Goal: Entertainment & Leisure: Consume media (video, audio)

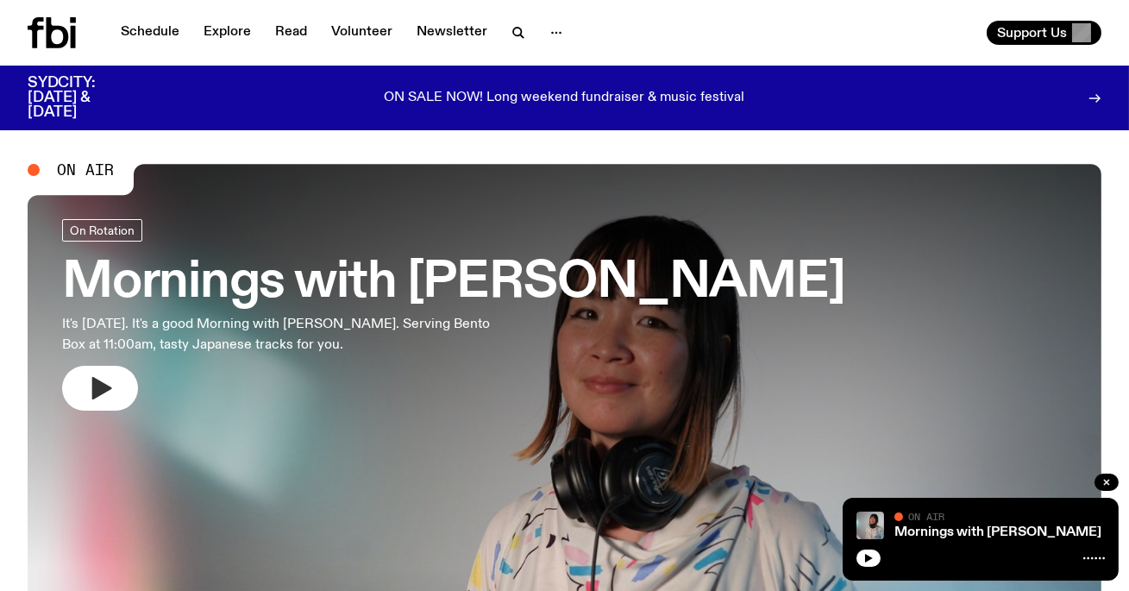
click at [94, 370] on button "button" at bounding box center [100, 388] width 76 height 45
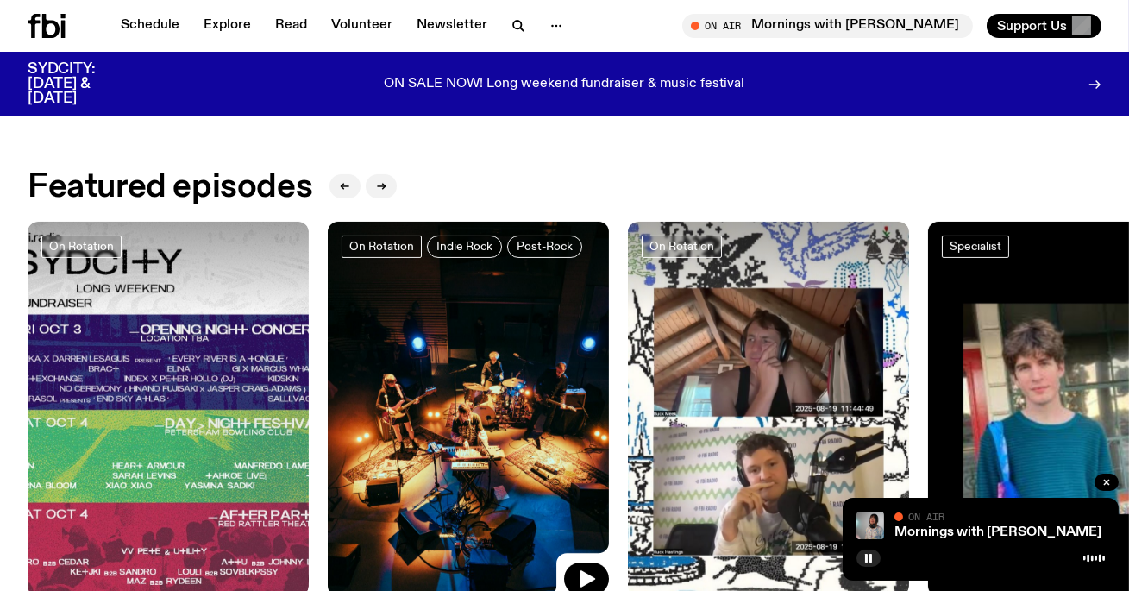
scroll to position [668, 0]
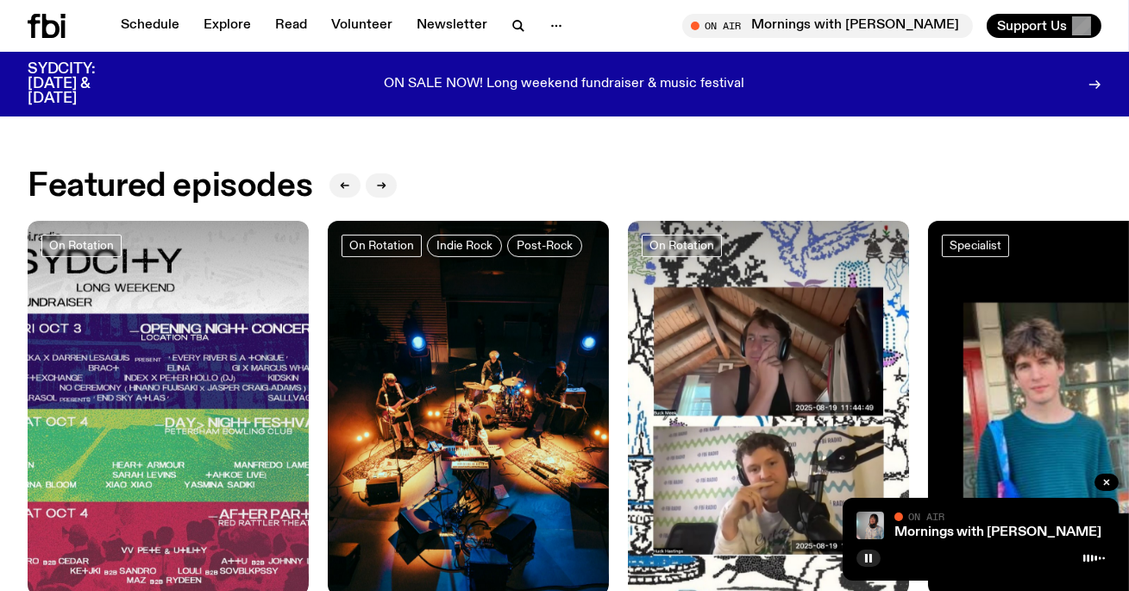
click at [132, 39] on div "Schedule Explore Read Volunteer Newsletter On Air Mornings with [PERSON_NAME] T…" at bounding box center [564, 26] width 1129 height 52
click at [141, 32] on link "Schedule" at bounding box center [149, 26] width 79 height 24
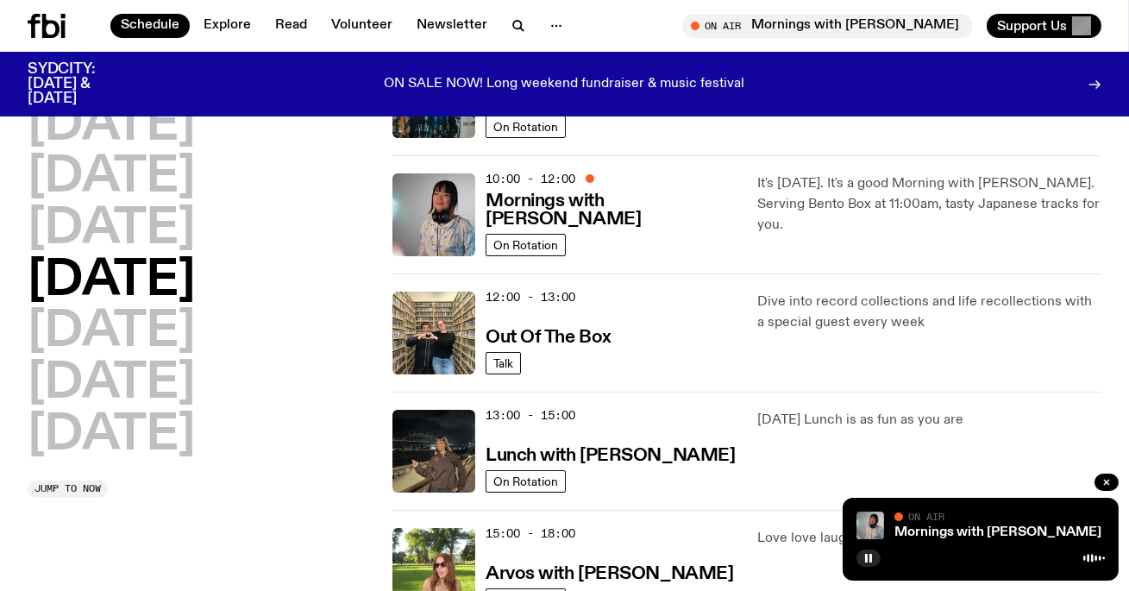
scroll to position [360, 0]
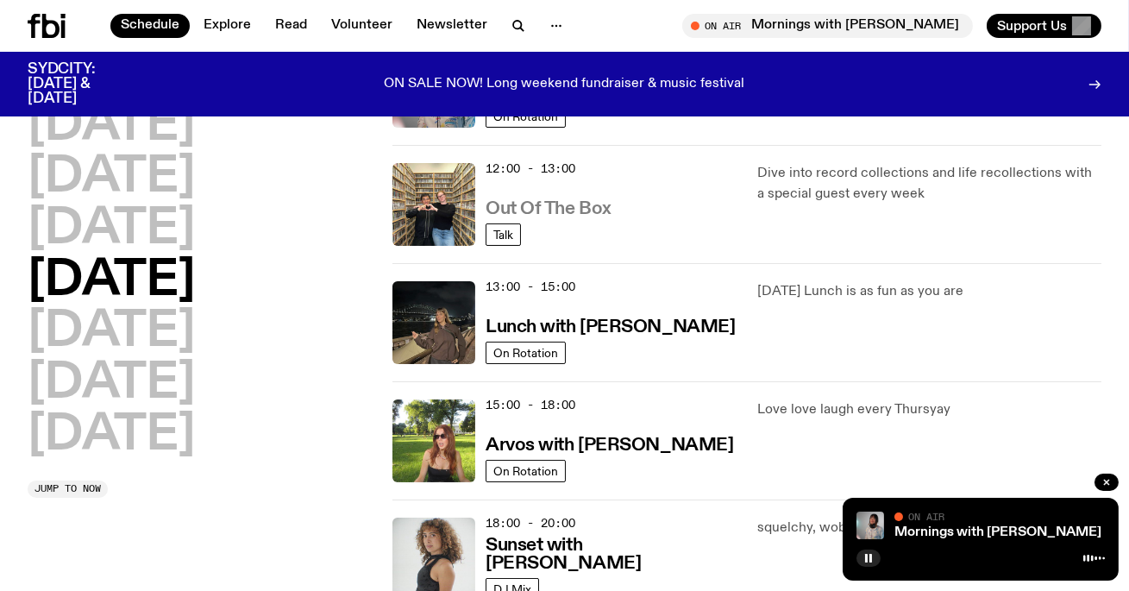
click at [601, 202] on h3 "Out Of The Box" at bounding box center [549, 209] width 126 height 18
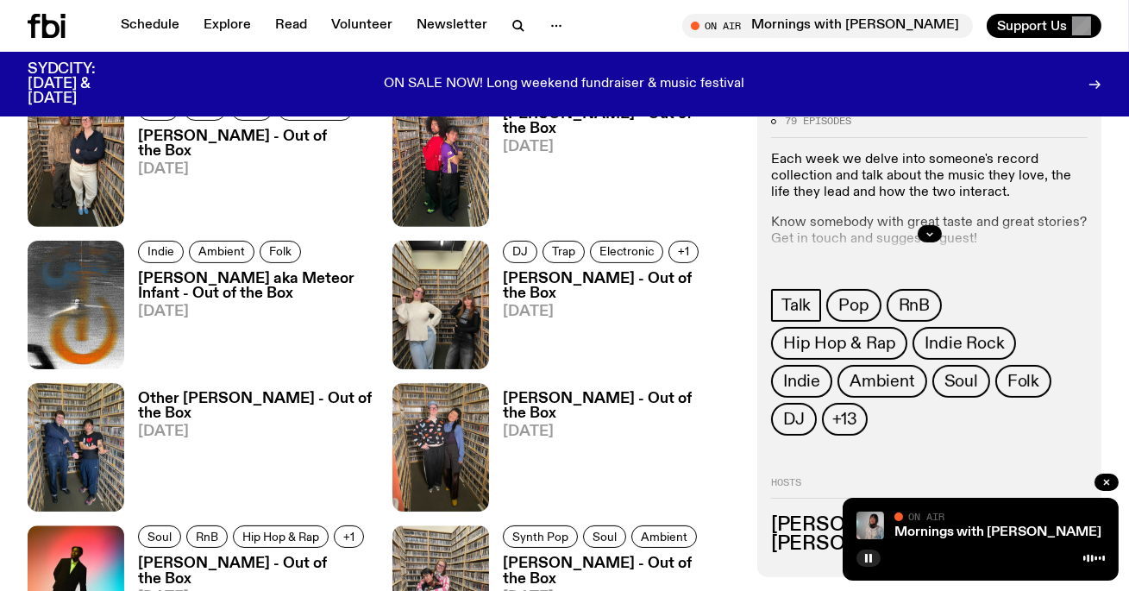
scroll to position [782, 0]
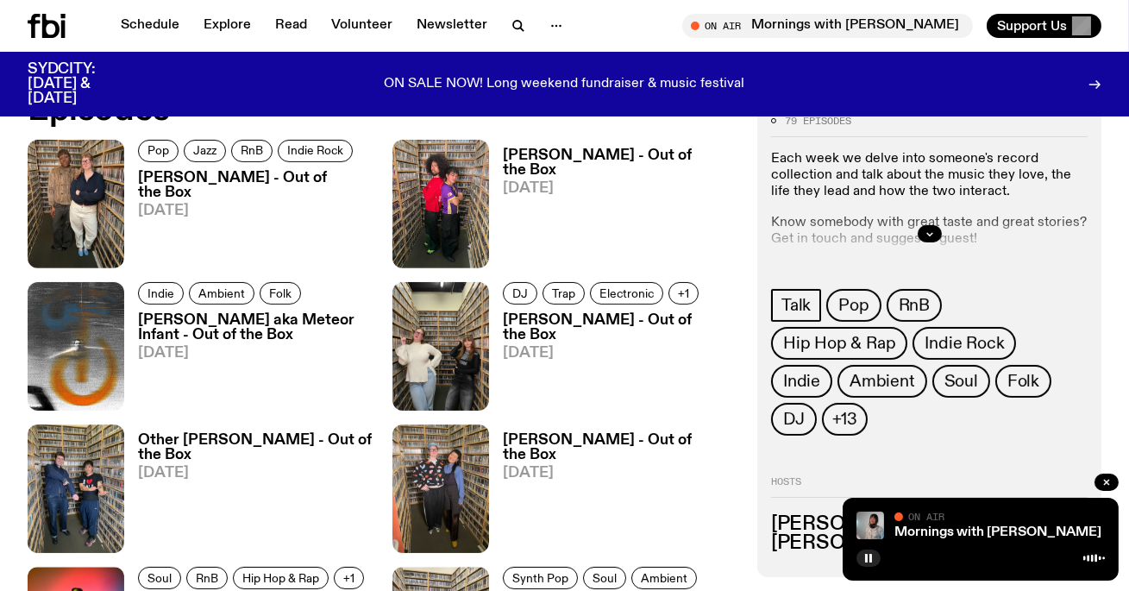
click at [555, 151] on h3 "[PERSON_NAME] - Out of the Box" at bounding box center [620, 162] width 234 height 29
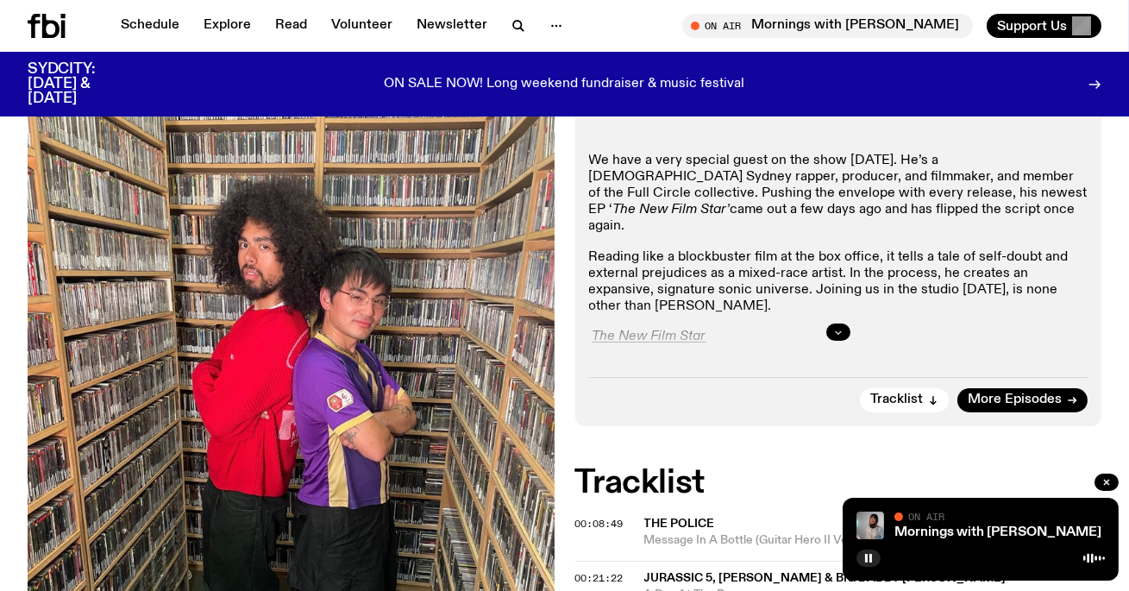
click at [838, 327] on icon "button" at bounding box center [838, 332] width 10 height 10
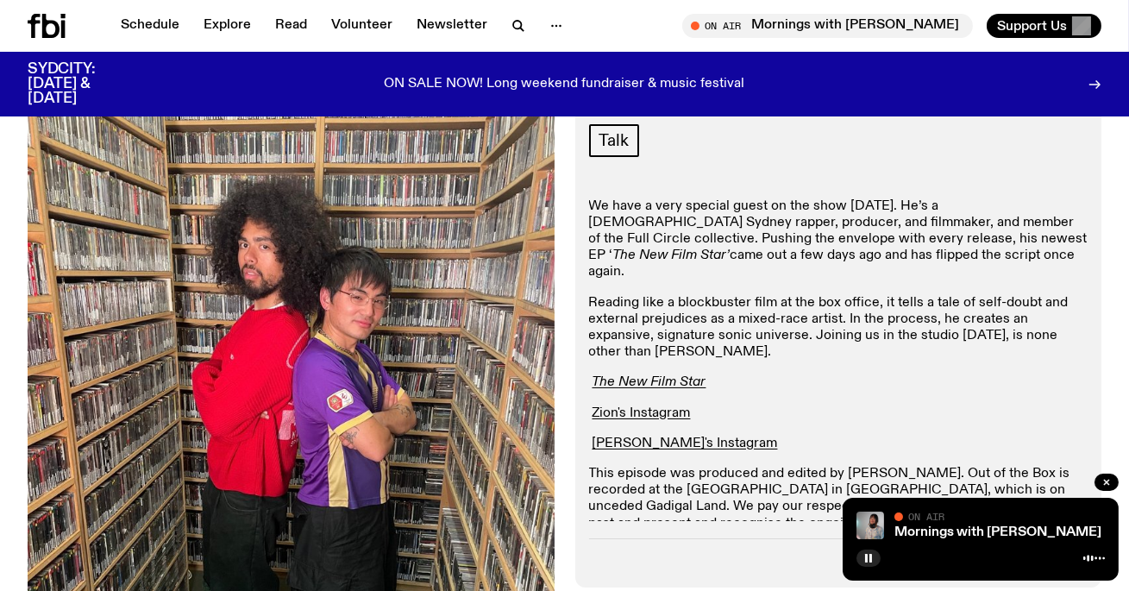
scroll to position [323, 0]
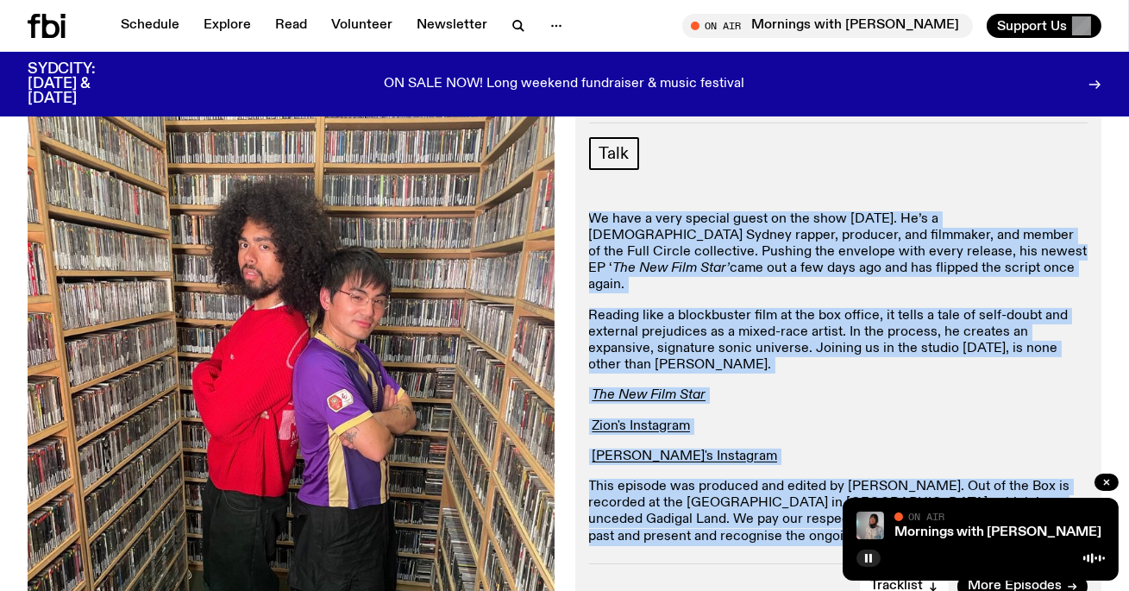
drag, startPoint x: 1006, startPoint y: 458, endPoint x: 592, endPoint y: 145, distance: 519.1
click at [592, 211] on div "We have a very special guest on the show [DATE]. He’s a [DEMOGRAPHIC_DATA] Sydn…" at bounding box center [838, 394] width 499 height 367
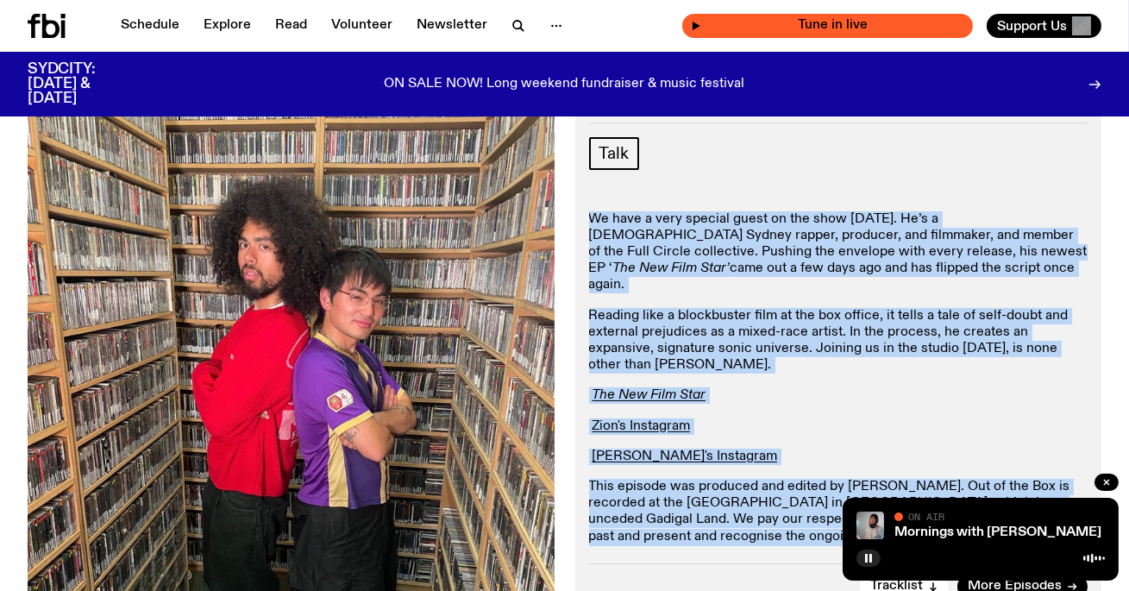
copy div "We have a very special guest on the show [DATE]. He’s a [DEMOGRAPHIC_DATA] Sydn…"
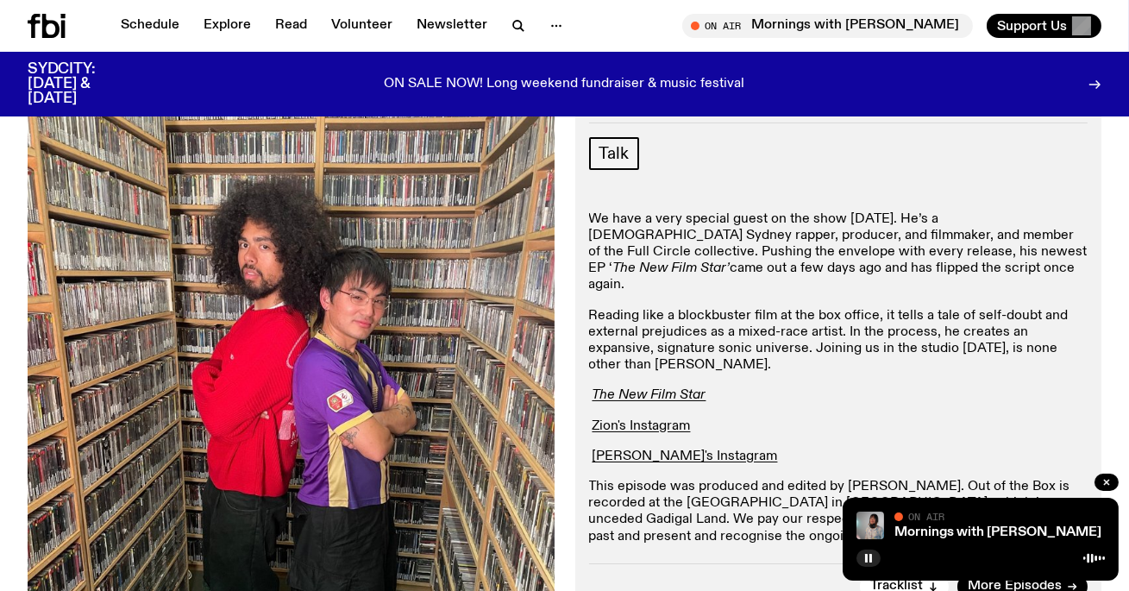
click at [757, 449] on p "[PERSON_NAME]'s Instagram" at bounding box center [838, 457] width 499 height 16
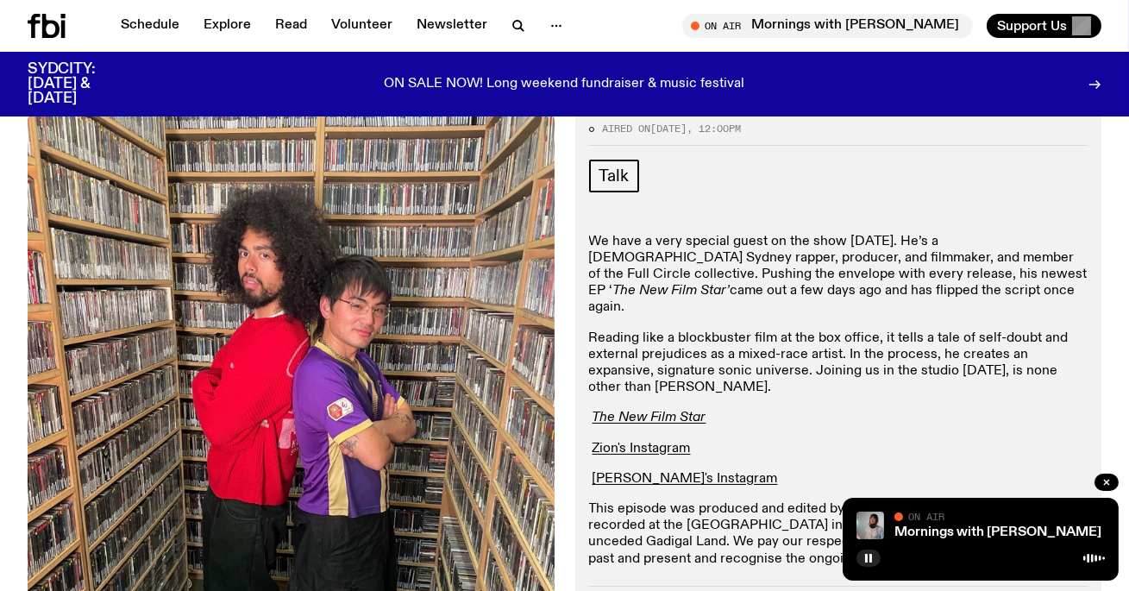
scroll to position [0, 0]
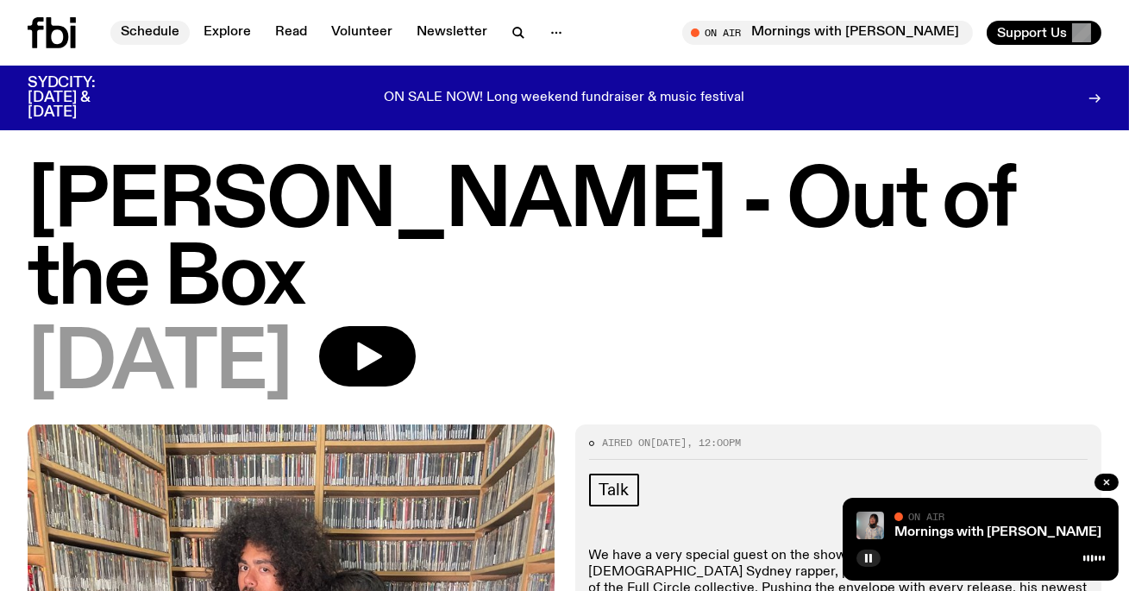
click at [159, 35] on link "Schedule" at bounding box center [149, 33] width 79 height 24
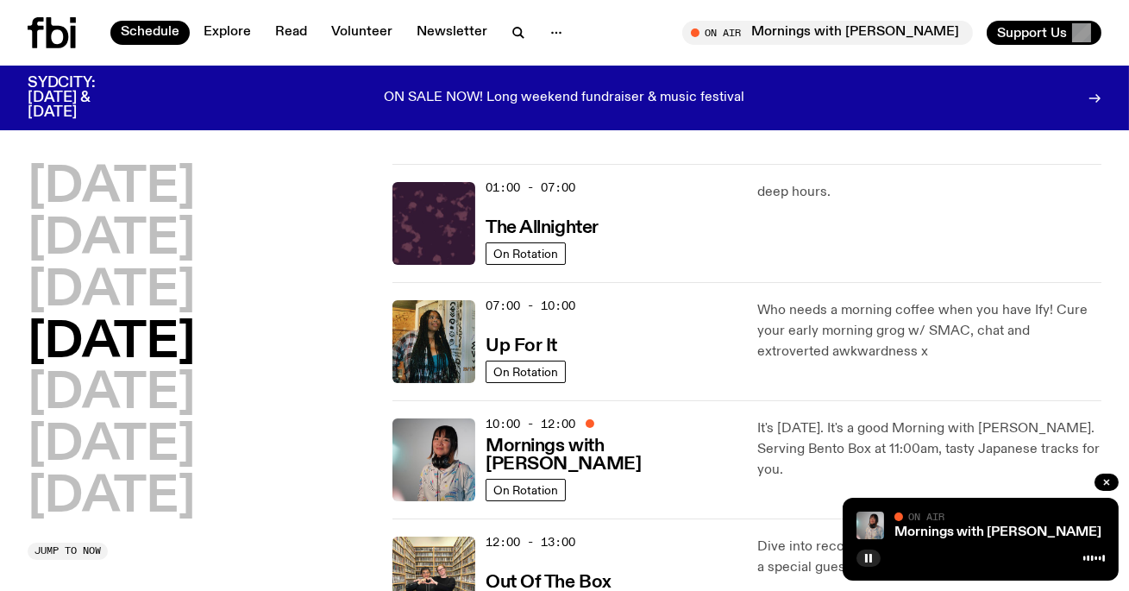
click at [66, 36] on icon at bounding box center [58, 32] width 22 height 31
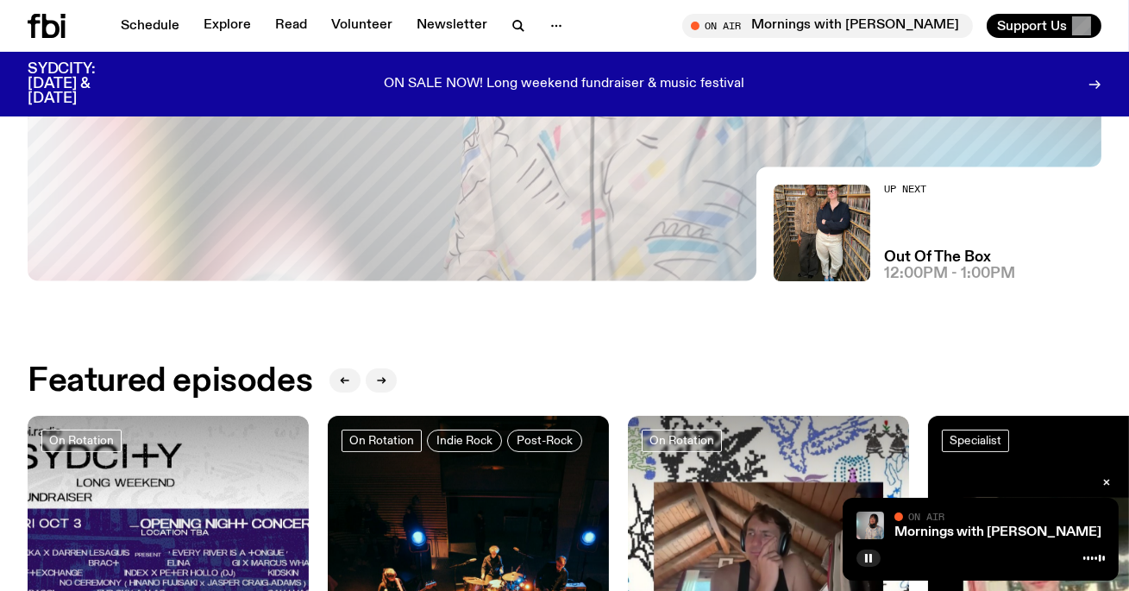
scroll to position [473, 0]
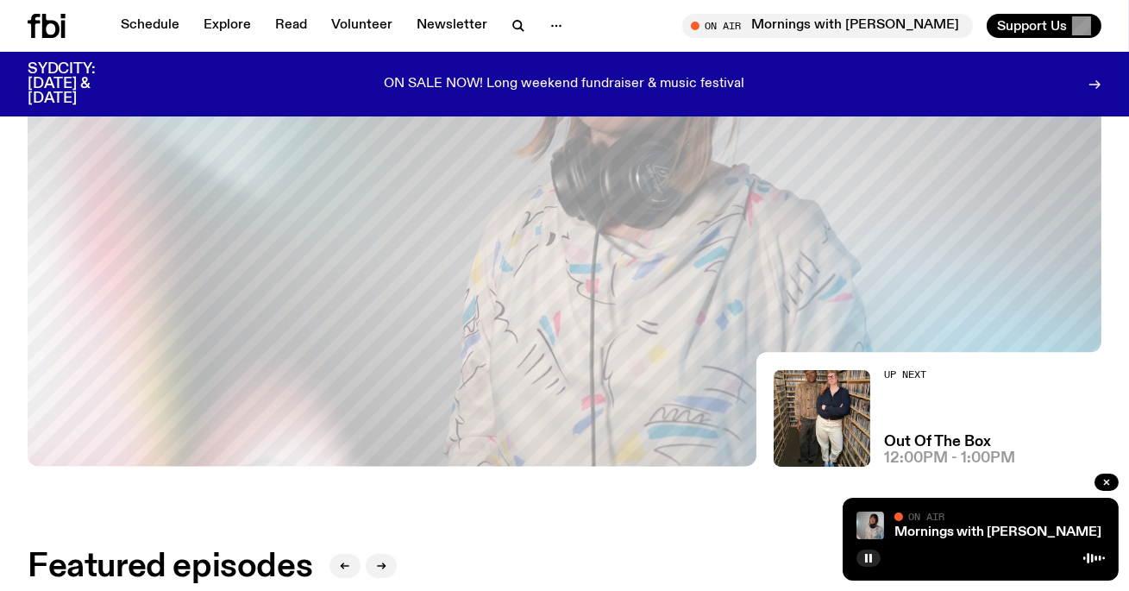
scroll to position [308, 0]
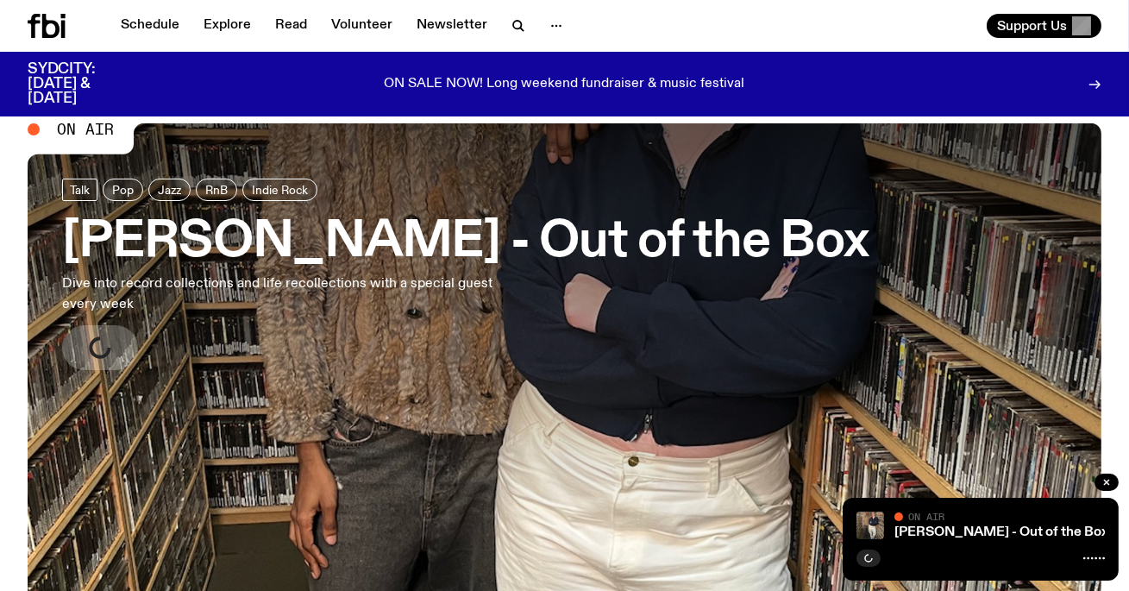
scroll to position [60, 0]
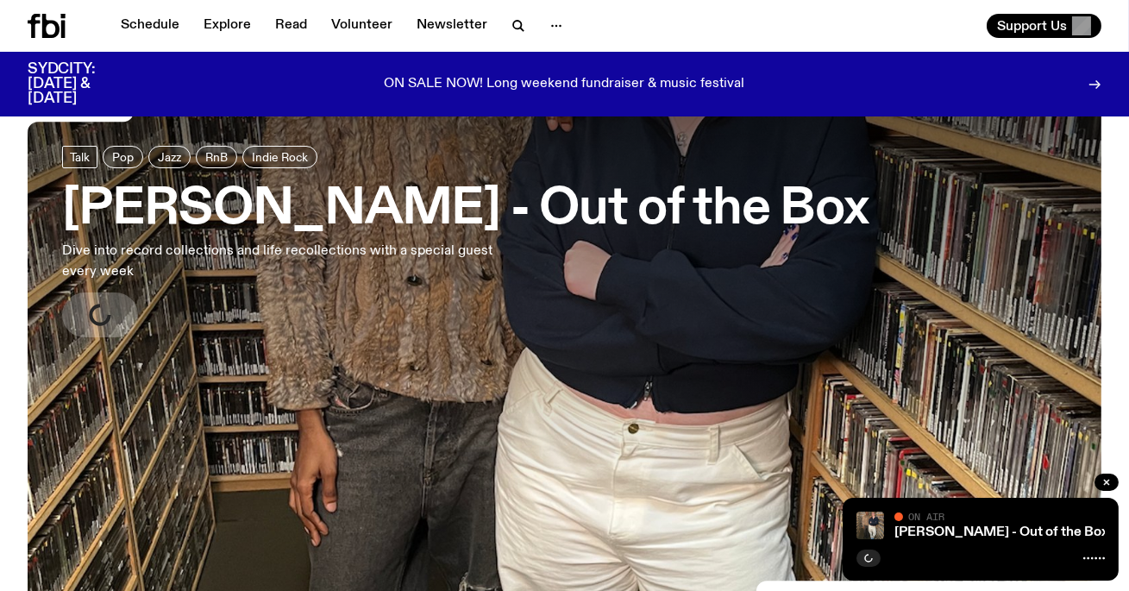
click at [615, 251] on link "[PERSON_NAME] - Out of the Box Dive into record collections and life recollecti…" at bounding box center [465, 241] width 807 height 191
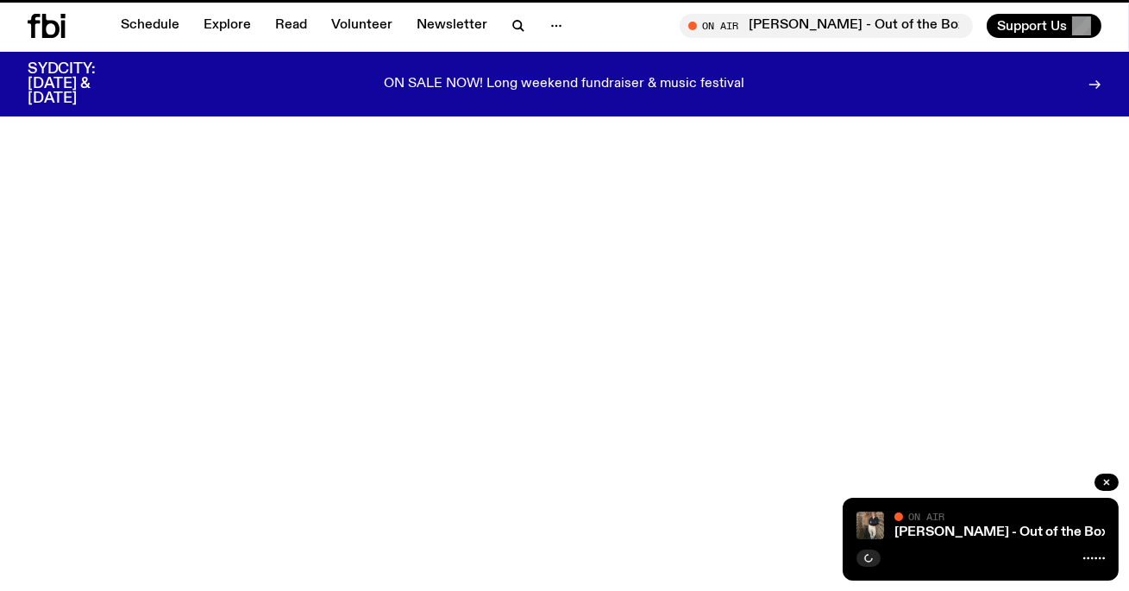
scroll to position [60, 0]
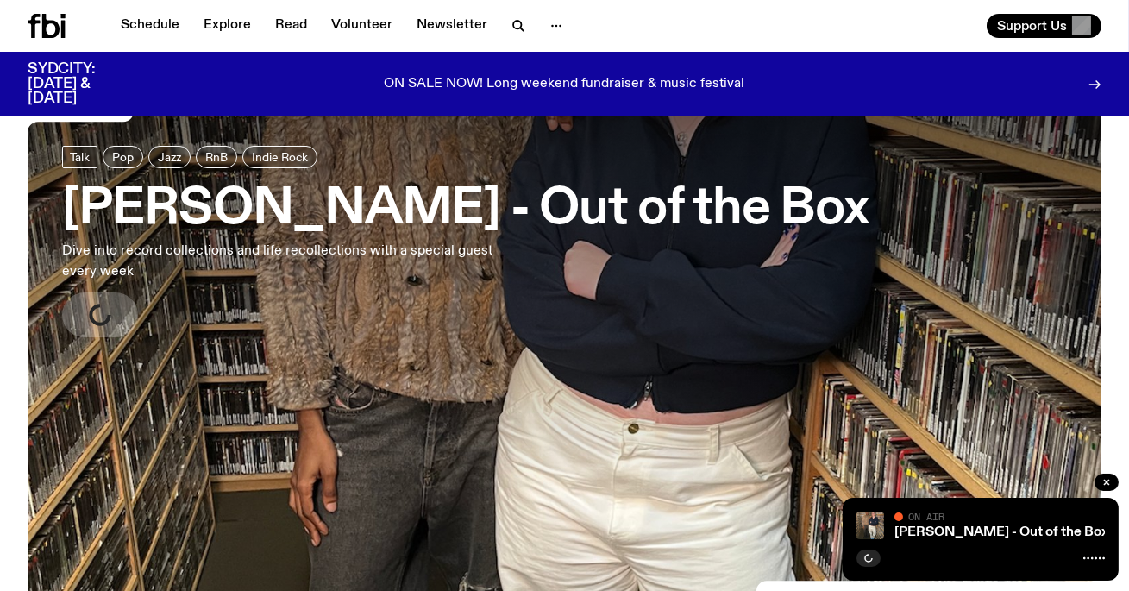
click at [625, 223] on h3 "[PERSON_NAME] - Out of the Box" at bounding box center [465, 209] width 807 height 48
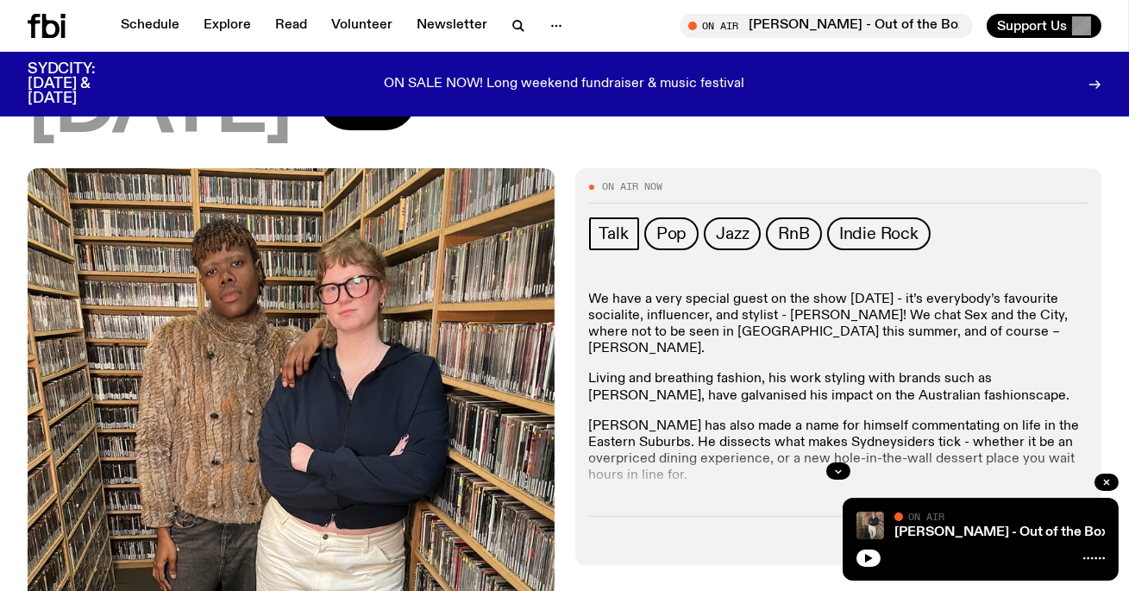
scroll to position [244, 0]
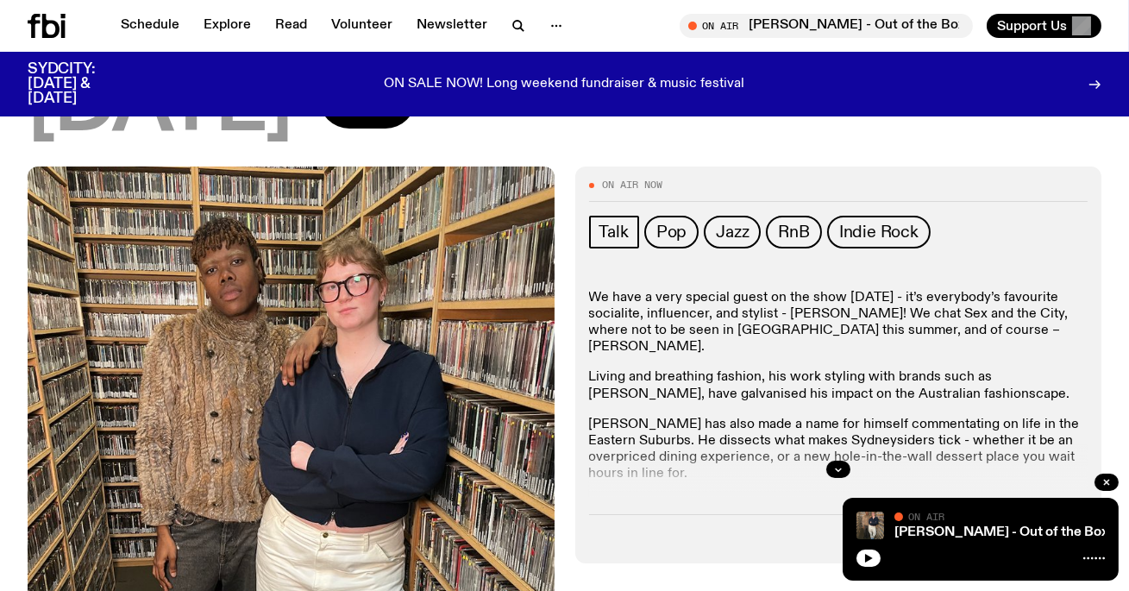
click at [687, 290] on p "We have a very special guest on the show today - it’s everybody’s favourite soc…" at bounding box center [838, 323] width 499 height 66
click at [689, 290] on div "We have a very special guest on the show today - it’s everybody’s favourite soc…" at bounding box center [838, 489] width 499 height 398
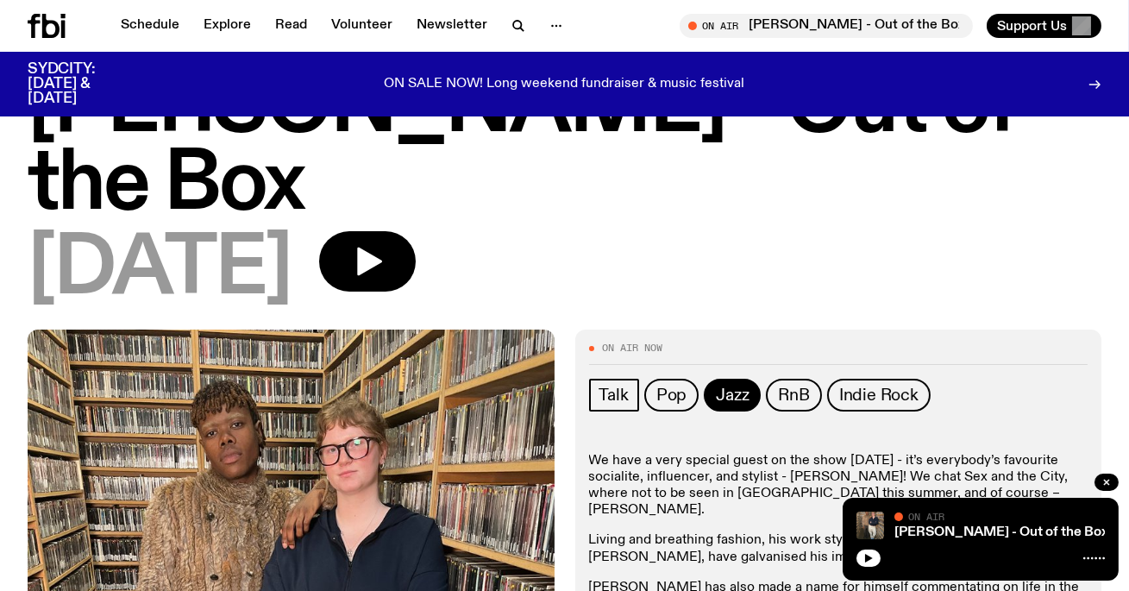
scroll to position [297, 0]
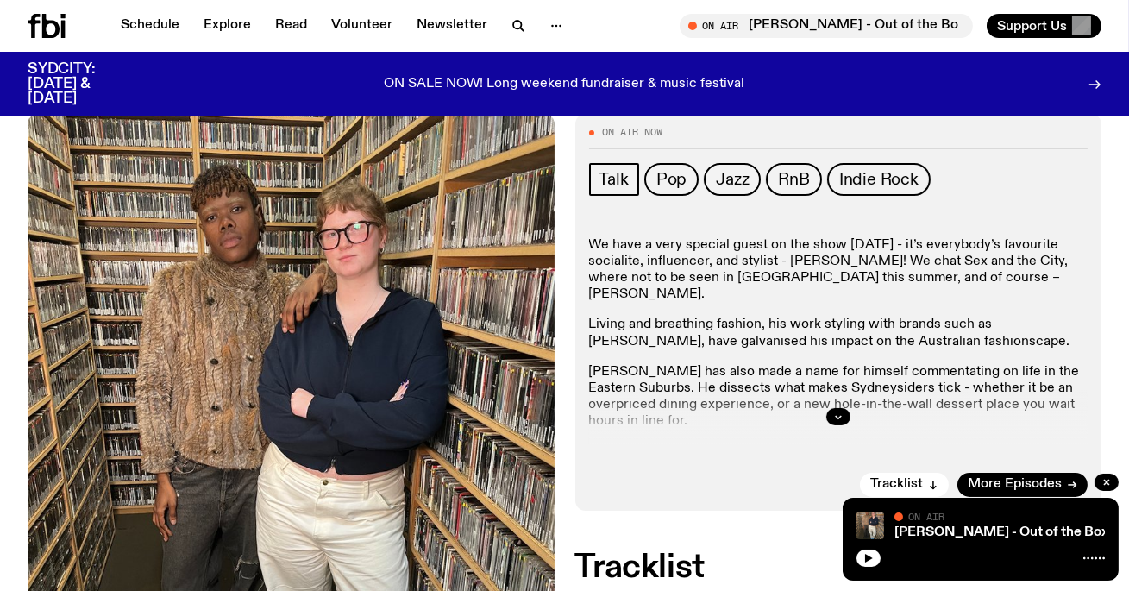
click at [871, 567] on div "Lynn Harries - Out of the Box On Air On Air" at bounding box center [981, 539] width 276 height 83
click at [839, 416] on icon "button" at bounding box center [838, 417] width 6 height 3
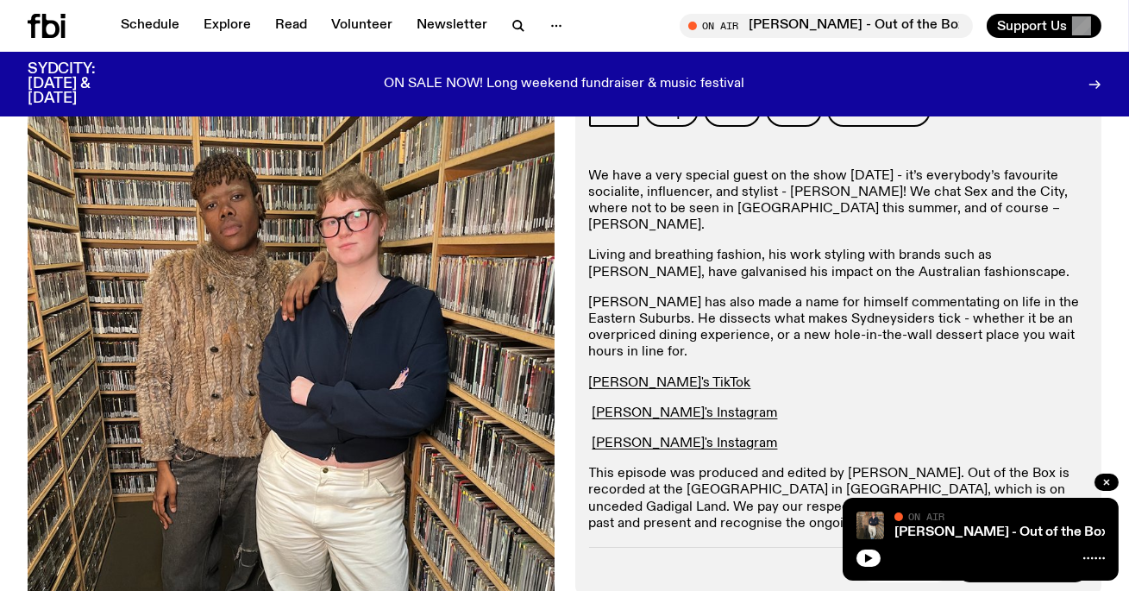
scroll to position [377, 0]
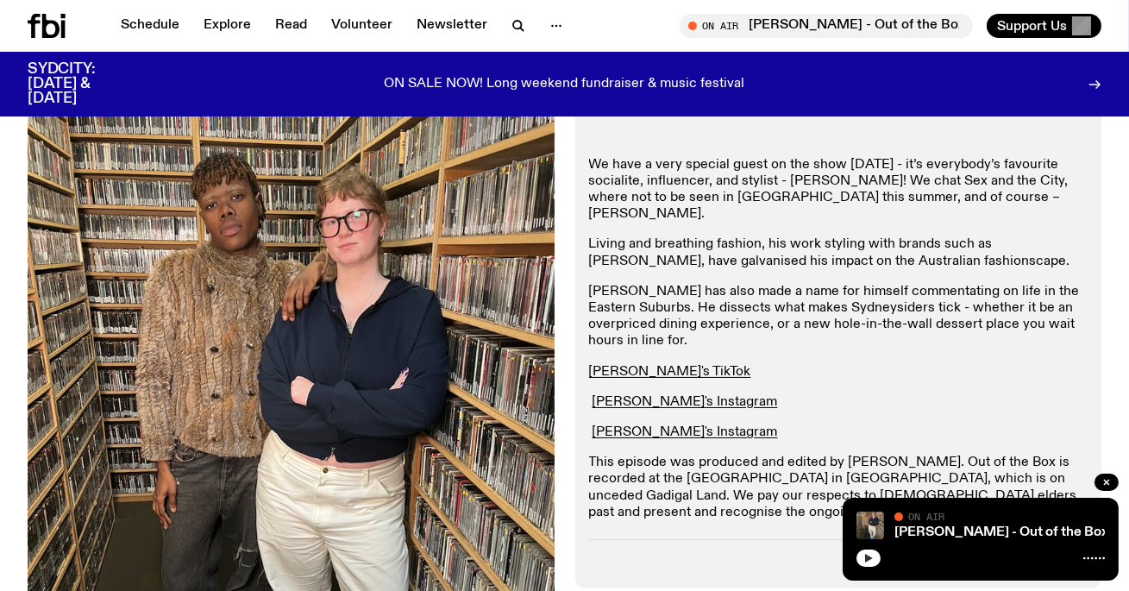
click at [866, 563] on button "button" at bounding box center [869, 557] width 24 height 17
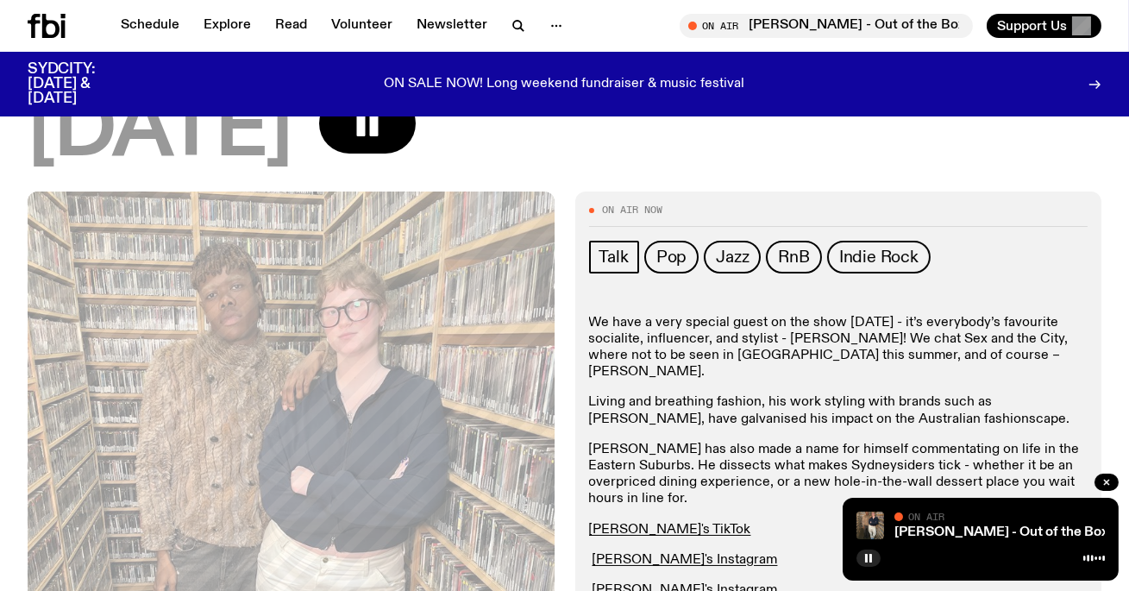
scroll to position [0, 0]
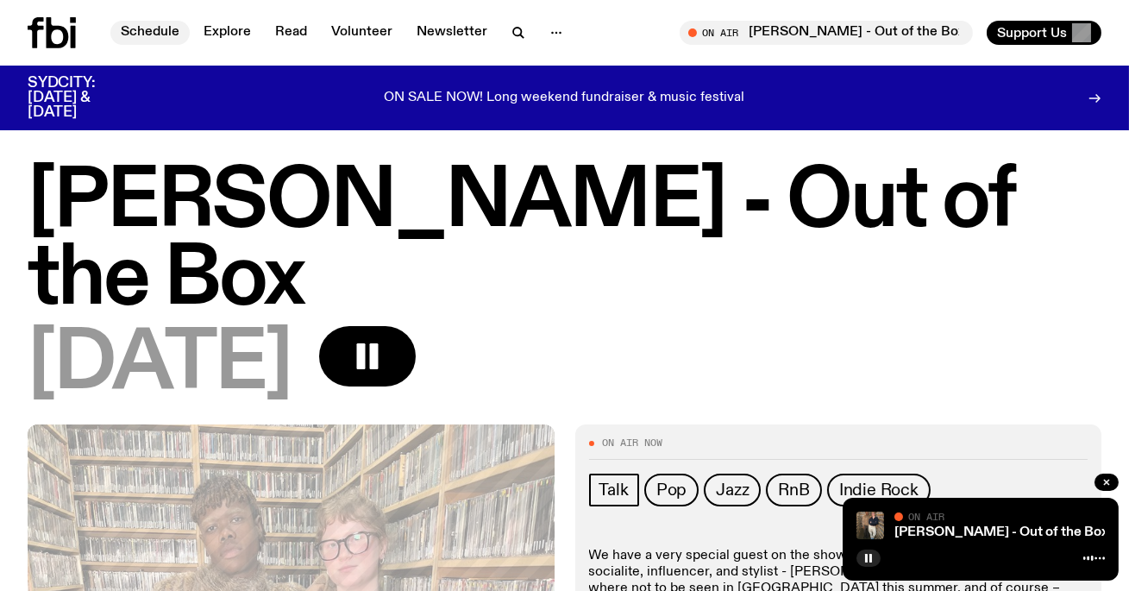
click at [149, 26] on link "Schedule" at bounding box center [149, 33] width 79 height 24
